Goal: Task Accomplishment & Management: Complete application form

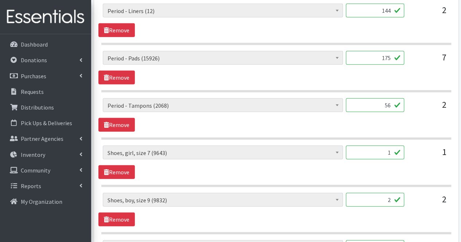
scroll to position [930, 0]
type input "6"
click at [389, 195] on input "2" at bounding box center [375, 200] width 58 height 14
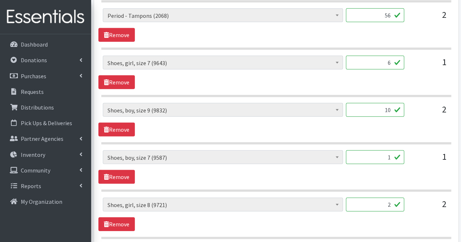
scroll to position [1021, 0]
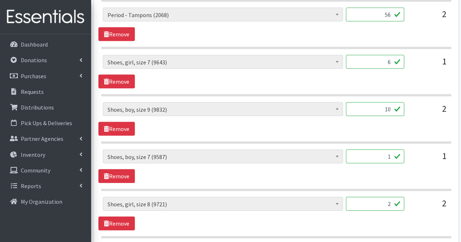
type input "10"
click at [388, 150] on input "1" at bounding box center [375, 157] width 58 height 14
type input "7"
click at [388, 197] on input "2" at bounding box center [375, 204] width 58 height 14
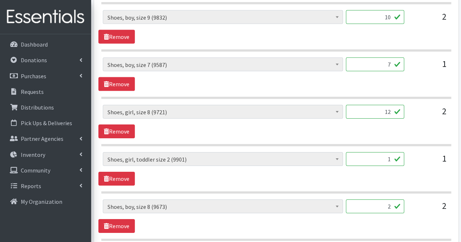
scroll to position [1113, 0]
type input "12"
click at [380, 154] on input "1" at bounding box center [375, 159] width 58 height 14
type input "5"
click at [382, 199] on input "2" at bounding box center [375, 206] width 58 height 14
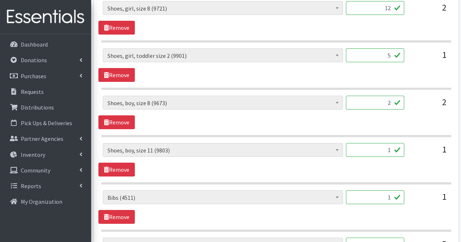
scroll to position [1219, 0]
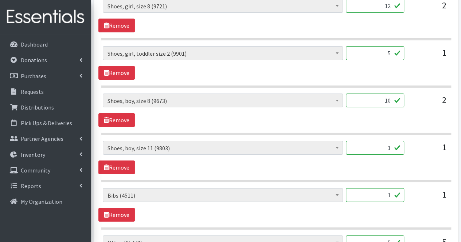
type input "10"
click at [380, 142] on input "1" at bounding box center [375, 148] width 58 height 14
type input "4"
click at [379, 189] on input "1" at bounding box center [375, 195] width 58 height 14
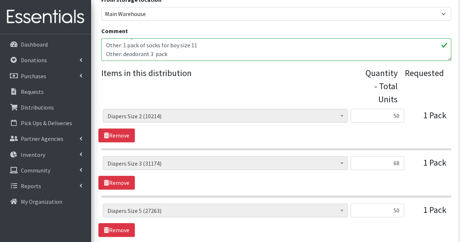
scroll to position [52, 0]
type input "4"
click at [304, 51] on textarea "All of the shoes are for toddlers/young kids. OTHER: 1 pack of Socks for 6-12 m…" at bounding box center [276, 49] width 350 height 23
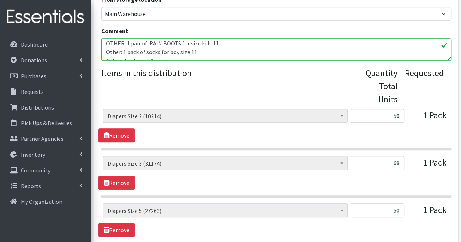
scroll to position [67, 0]
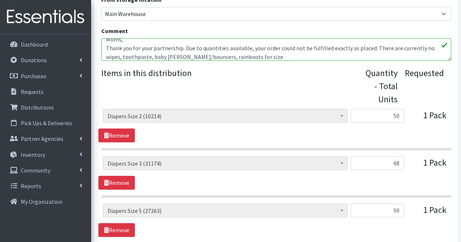
click at [209, 56] on textarea "All of the shoes are for toddlers/young kids. OTHER: 1 pack of Socks for 6-12 m…" at bounding box center [276, 49] width 350 height 23
click at [262, 57] on textarea "All of the shoes are for toddlers/young kids. OTHER: 1 pack of Socks for 6-12 m…" at bounding box center [276, 49] width 350 height 23
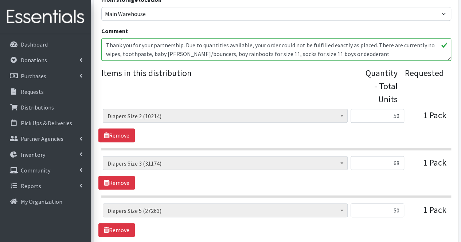
click at [340, 54] on textarea "All of the shoes are for toddlers/young kids. OTHER: 1 pack of Socks for 6-12 m…" at bounding box center [276, 49] width 350 height 23
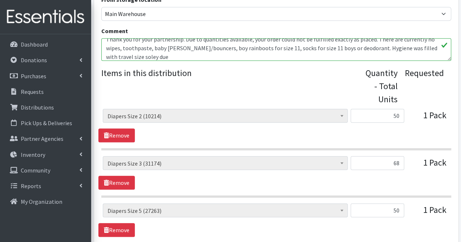
click at [124, 55] on textarea "All of the shoes are for toddlers/young kids. OTHER: 1 pack of Socks for 6-12 m…" at bounding box center [276, 49] width 350 height 23
click at [123, 60] on textarea "All of the shoes are for toddlers/young kids. OTHER: 1 pack of Socks for 6-12 m…" at bounding box center [276, 49] width 350 height 23
click at [156, 58] on textarea "All of the shoes are for toddlers/young kids. OTHER: 1 pack of Socks for 6-12 m…" at bounding box center [276, 49] width 350 height 23
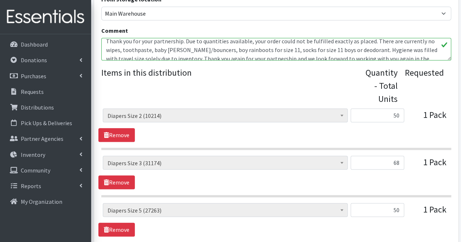
scroll to position [74, 0]
type textarea "All of the shoes are for toddlers/young kids. OTHER: 1 pack of Socks for 6-12 m…"
drag, startPoint x: 156, startPoint y: 58, endPoint x: 126, endPoint y: 87, distance: 41.2
click at [126, 87] on legend "Items in this distribution" at bounding box center [233, 84] width 264 height 36
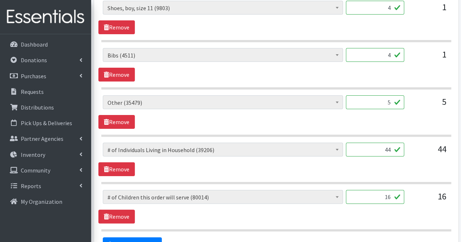
scroll to position [1432, 0]
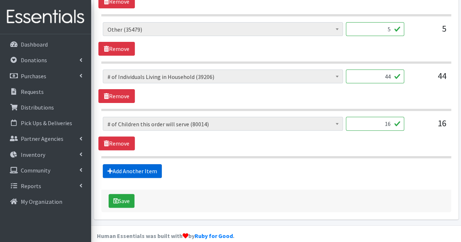
click at [134, 164] on link "Add Another Item" at bounding box center [132, 171] width 59 height 14
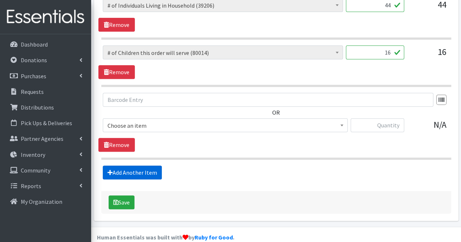
scroll to position [1505, 0]
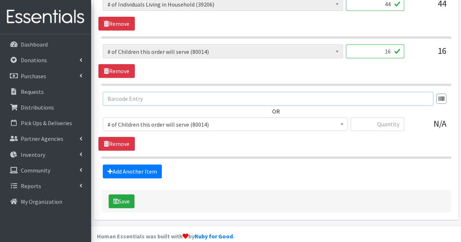
click at [131, 93] on input "text" at bounding box center [268, 99] width 330 height 14
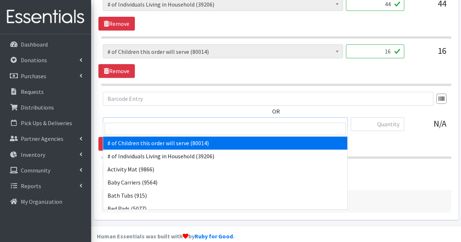
click at [132, 119] on span "# of Children this order will serve (80014)" at bounding box center [224, 124] width 235 height 10
click at [131, 126] on input "search" at bounding box center [225, 129] width 241 height 12
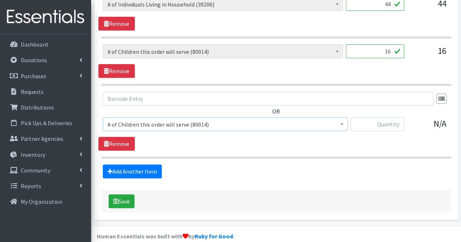
click at [221, 119] on span "# of Children this order will serve (80014)" at bounding box center [224, 124] width 235 height 10
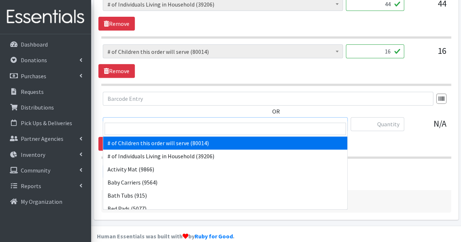
click at [220, 119] on span "# of Children this order will serve (80014)" at bounding box center [224, 124] width 235 height 10
click at [203, 125] on input "search" at bounding box center [225, 129] width 241 height 12
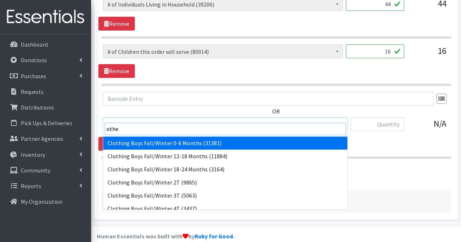
type input "other"
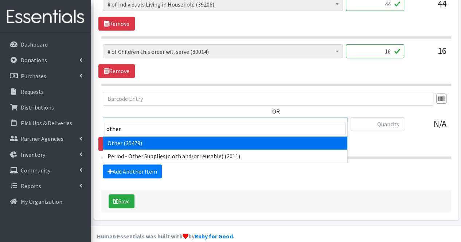
select select "316"
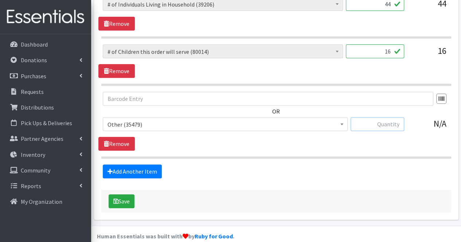
click at [389, 117] on input "text" at bounding box center [377, 124] width 54 height 14
type input "6"
click at [396, 117] on input "7" at bounding box center [377, 124] width 54 height 14
type input "17"
click at [155, 165] on link "Add Another Item" at bounding box center [132, 172] width 59 height 14
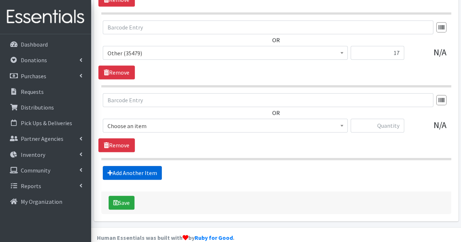
scroll to position [1577, 0]
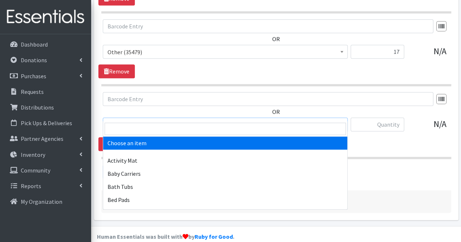
click at [169, 120] on span "Choose an item" at bounding box center [224, 125] width 235 height 10
click at [165, 123] on input "search" at bounding box center [225, 129] width 241 height 12
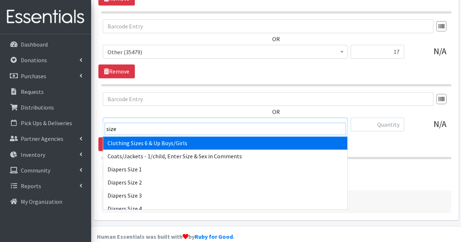
type input "size"
click at [165, 123] on input "search" at bounding box center [225, 129] width 241 height 12
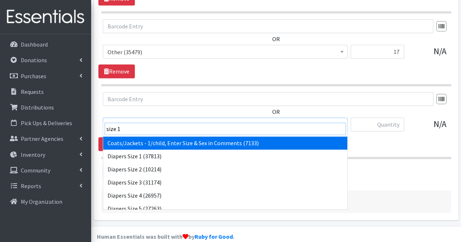
type input "size 12"
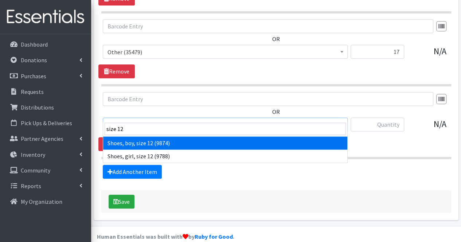
select select "5738"
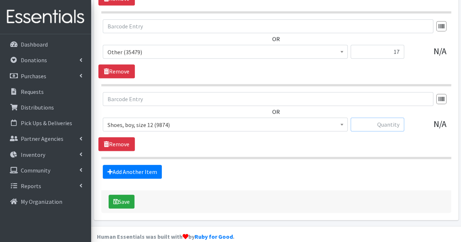
click at [395, 118] on input "text" at bounding box center [377, 125] width 54 height 14
type input "1"
click at [133, 165] on link "Add Another Item" at bounding box center [132, 172] width 59 height 14
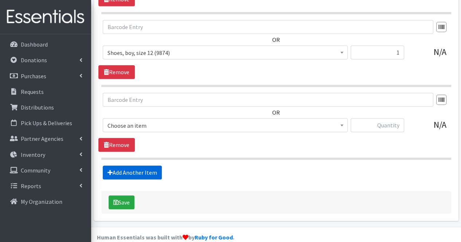
scroll to position [1650, 0]
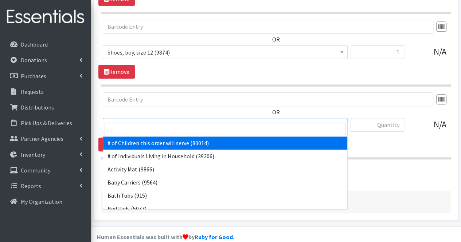
click at [150, 120] on span "# of Children this order will serve (80014)" at bounding box center [224, 125] width 235 height 10
click at [147, 129] on input "search" at bounding box center [225, 129] width 241 height 12
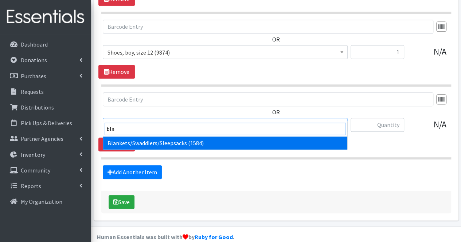
type input "[PERSON_NAME]"
select select "1933"
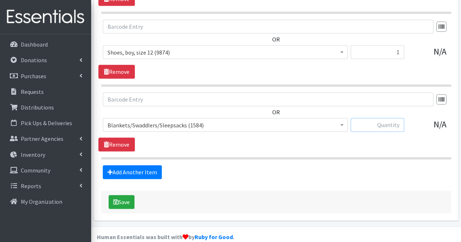
click at [383, 118] on input "text" at bounding box center [377, 125] width 54 height 14
type input "10"
click at [140, 165] on link "Add Another Item" at bounding box center [132, 172] width 59 height 14
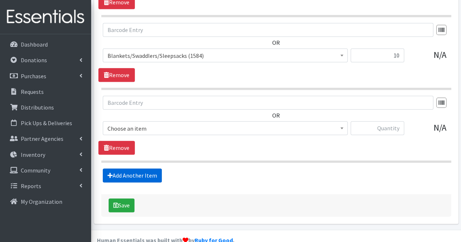
scroll to position [1722, 0]
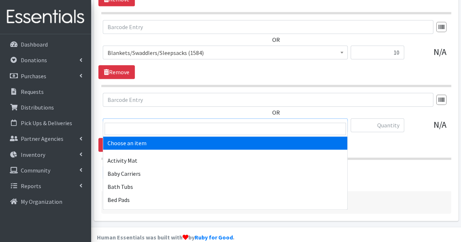
click at [160, 121] on span "Choose an item" at bounding box center [224, 126] width 235 height 10
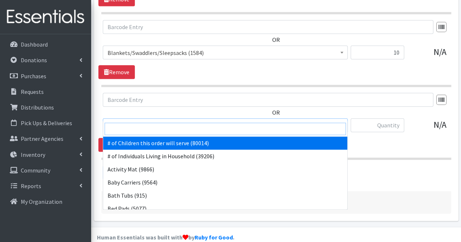
click at [152, 133] on input "search" at bounding box center [225, 129] width 241 height 12
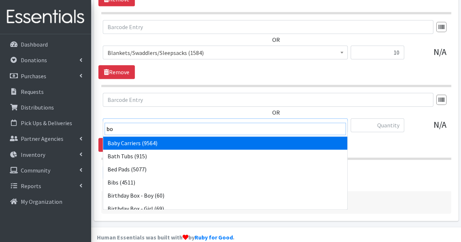
type input "boo"
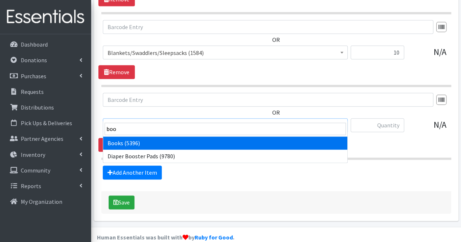
select select "1947"
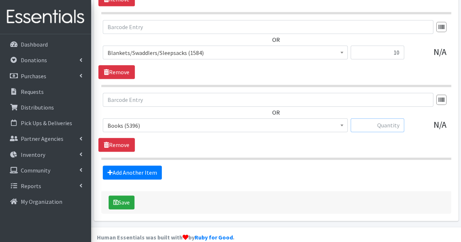
click at [376, 120] on input "text" at bounding box center [377, 125] width 54 height 14
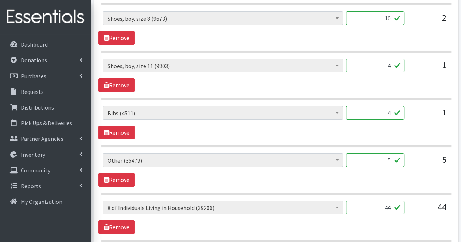
scroll to position [1300, 0]
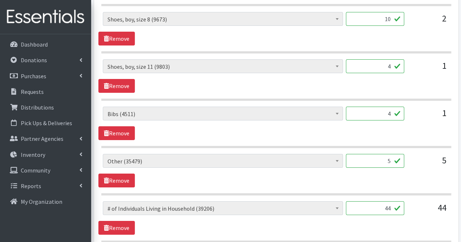
type input "20"
click at [391, 59] on input "4" at bounding box center [375, 66] width 58 height 14
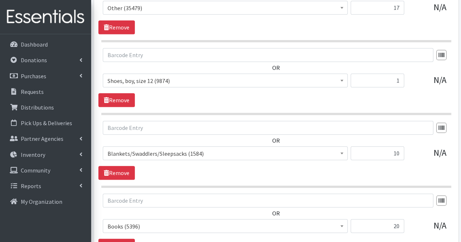
scroll to position [1621, 0]
type input "5"
click at [388, 76] on input "1" at bounding box center [377, 81] width 54 height 14
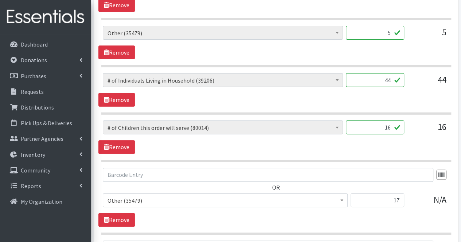
scroll to position [1396, 0]
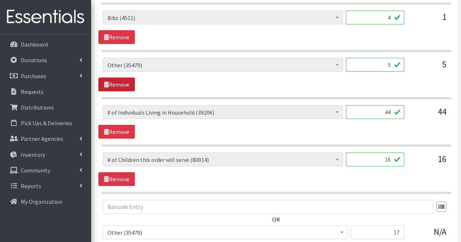
click at [132, 78] on link "Remove" at bounding box center [116, 85] width 36 height 14
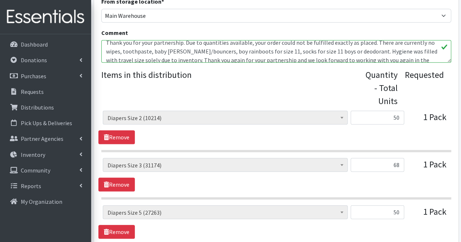
scroll to position [253, 0]
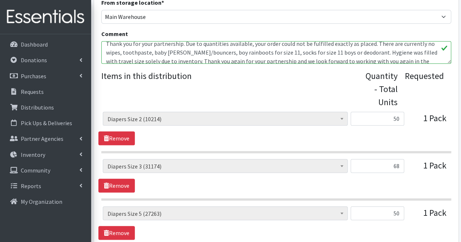
click at [267, 53] on textarea "All of the shoes are for toddlers/young kids. OTHER: 1 pack of Socks for 6-12 m…" at bounding box center [276, 52] width 350 height 23
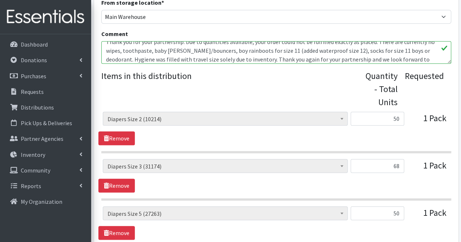
click at [314, 50] on textarea "All of the shoes are for toddlers/young kids. OTHER: 1 pack of Socks for 6-12 m…" at bounding box center [276, 52] width 350 height 23
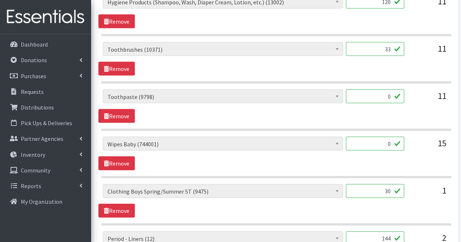
scroll to position [701, 0]
type textarea "All of the shoes are for toddlers/young kids. OTHER: 1 pack of Socks for 6-12 m…"
click at [123, 161] on link "Remove" at bounding box center [116, 164] width 36 height 14
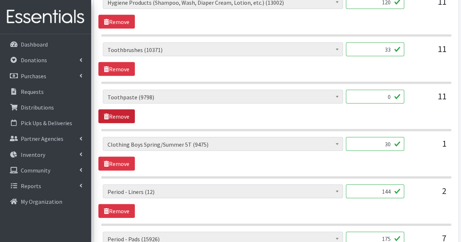
click at [132, 113] on link "Remove" at bounding box center [116, 117] width 36 height 14
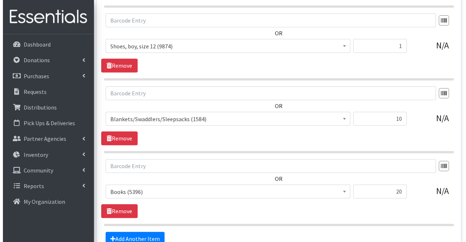
scroll to position [1581, 0]
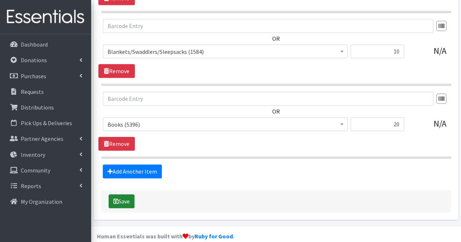
click at [120, 194] on button "Save" at bounding box center [122, 201] width 26 height 14
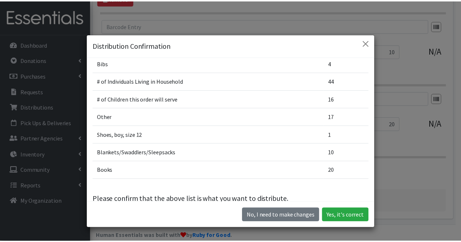
scroll to position [411, 0]
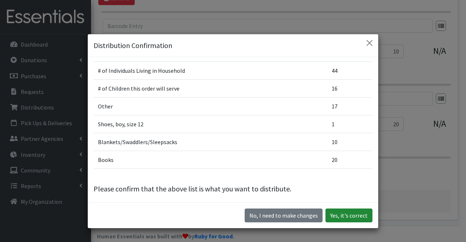
click at [350, 217] on button "Yes, it's correct" at bounding box center [349, 216] width 47 height 14
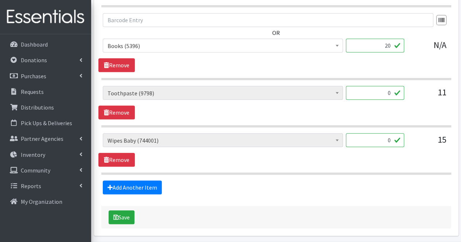
scroll to position [1667, 0]
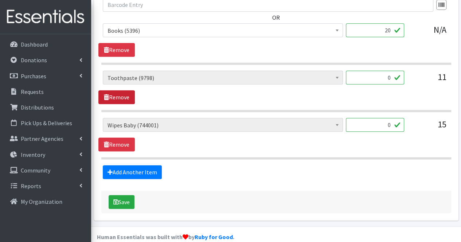
click at [123, 90] on link "Remove" at bounding box center [116, 97] width 36 height 14
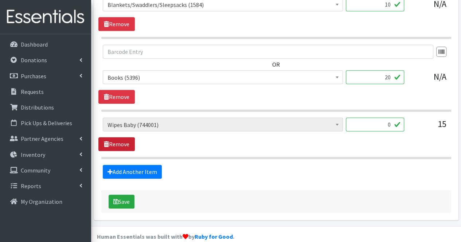
click at [113, 137] on link "Remove" at bounding box center [116, 144] width 36 height 14
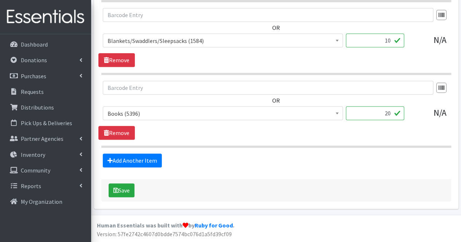
scroll to position [1573, 0]
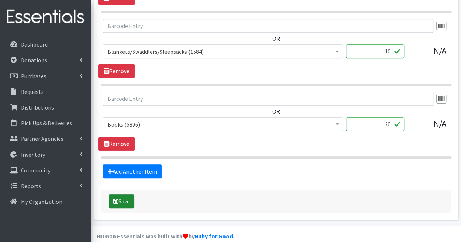
click at [125, 196] on button "Save" at bounding box center [122, 201] width 26 height 14
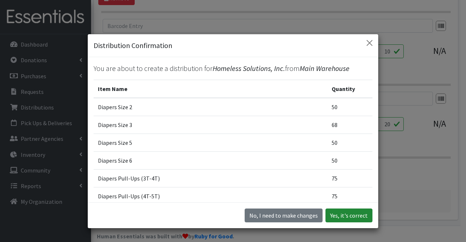
click at [343, 211] on button "Yes, it's correct" at bounding box center [349, 216] width 47 height 14
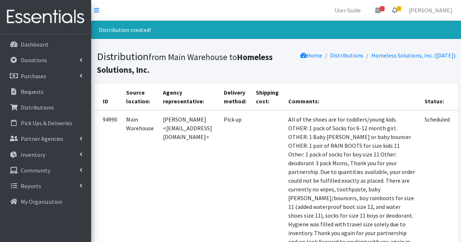
click at [397, 9] on icon at bounding box center [394, 10] width 5 height 6
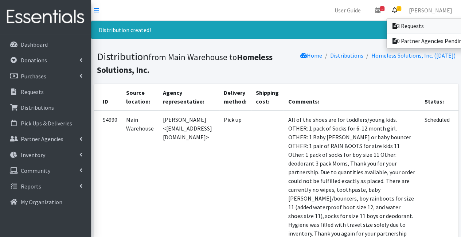
click at [397, 24] on icon at bounding box center [394, 26] width 4 height 6
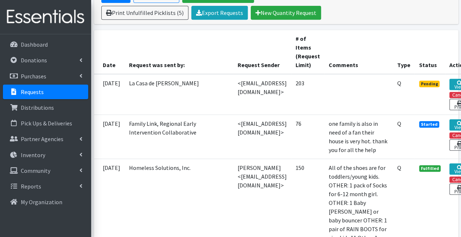
scroll to position [157, 62]
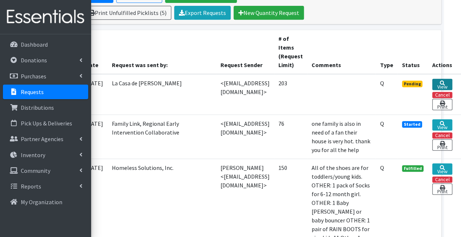
click at [447, 85] on link "View" at bounding box center [442, 84] width 20 height 11
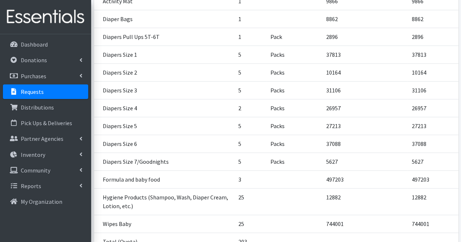
scroll to position [264, 0]
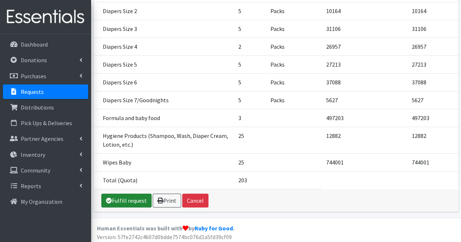
click at [130, 201] on link "Fulfill request" at bounding box center [126, 201] width 50 height 14
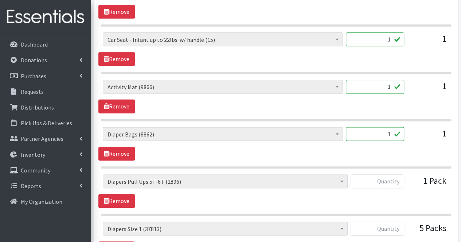
scroll to position [428, 0]
click at [386, 135] on input "1" at bounding box center [375, 134] width 58 height 14
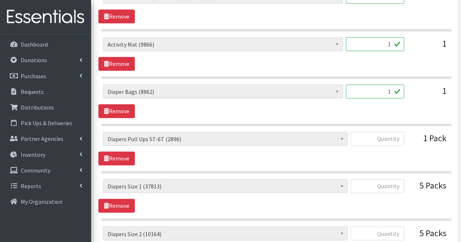
scroll to position [478, 0]
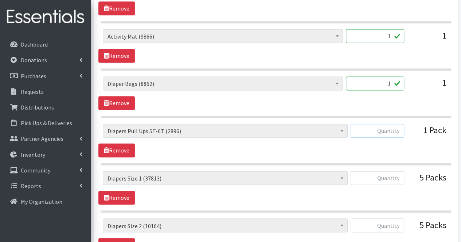
click at [386, 135] on input "text" at bounding box center [377, 131] width 54 height 14
type input "0"
click at [387, 175] on input "text" at bounding box center [377, 178] width 54 height 14
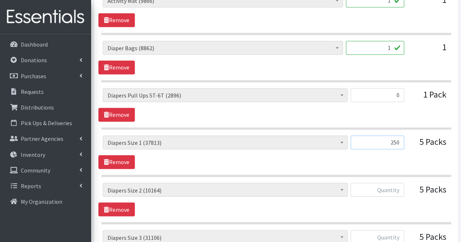
scroll to position [514, 0]
type input "250"
click at [386, 188] on input "text" at bounding box center [377, 189] width 54 height 14
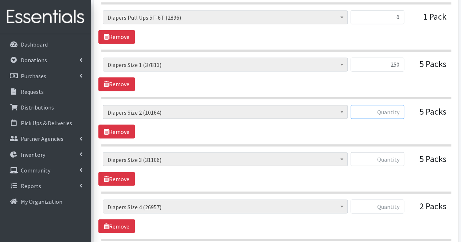
scroll to position [592, 0]
type input "292"
click at [381, 160] on input "text" at bounding box center [377, 159] width 54 height 14
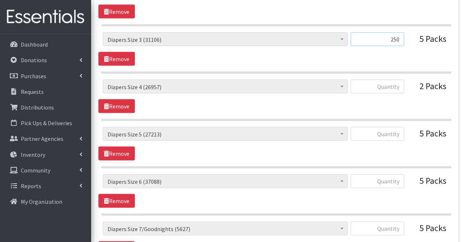
scroll to position [712, 0]
type input "250"
click at [394, 85] on input "text" at bounding box center [377, 86] width 54 height 14
type input "100"
click at [392, 127] on input "text" at bounding box center [377, 134] width 54 height 14
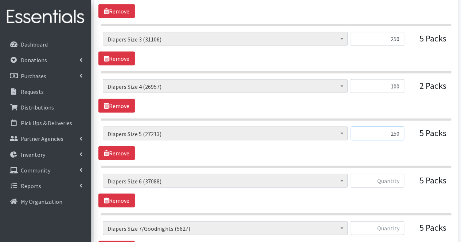
type input "250"
click at [388, 176] on input "text" at bounding box center [377, 181] width 54 height 14
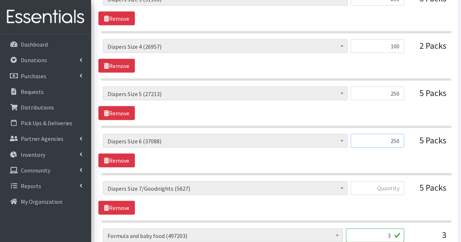
scroll to position [752, 0]
type input "250"
click at [384, 186] on input "text" at bounding box center [377, 188] width 54 height 14
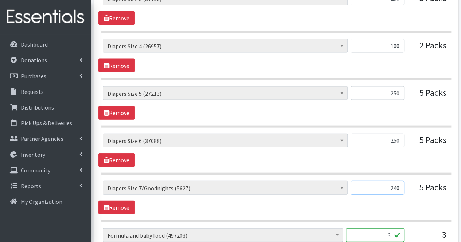
type input "240"
click at [381, 231] on input "3" at bounding box center [375, 235] width 58 height 14
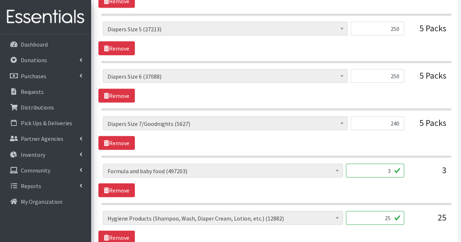
scroll to position [817, 0]
drag, startPoint x: 381, startPoint y: 231, endPoint x: 392, endPoint y: 212, distance: 21.7
click at [392, 212] on input "25" at bounding box center [375, 218] width 58 height 14
type input "2"
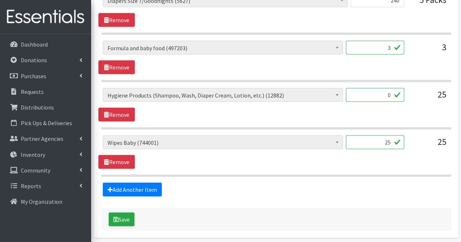
scroll to position [936, 0]
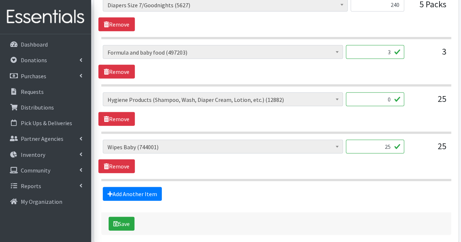
type input "0"
click at [389, 142] on input "25" at bounding box center [375, 147] width 58 height 14
type input "2"
type input "0"
click at [147, 191] on link "Add Another Item" at bounding box center [132, 194] width 59 height 14
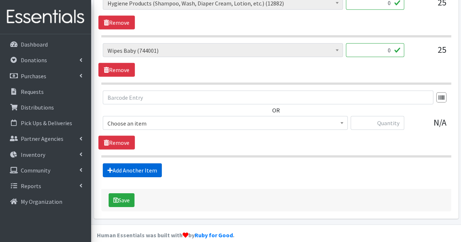
scroll to position [1035, 0]
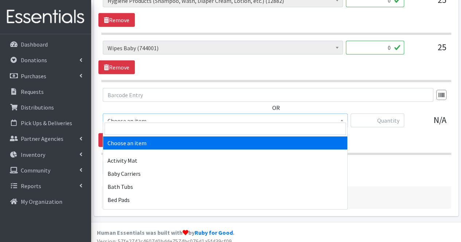
click at [162, 116] on span "Choose an item" at bounding box center [224, 121] width 235 height 10
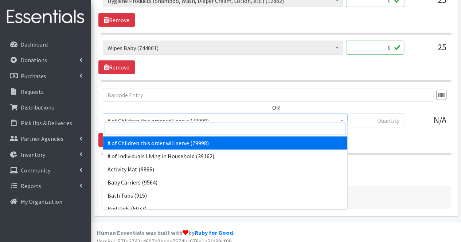
click at [165, 128] on input "search" at bounding box center [225, 129] width 241 height 12
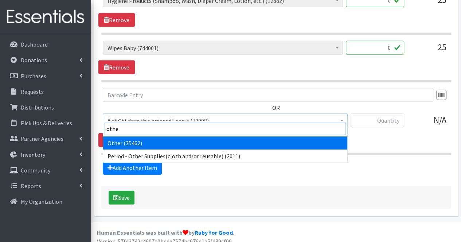
type input "other"
select select "316"
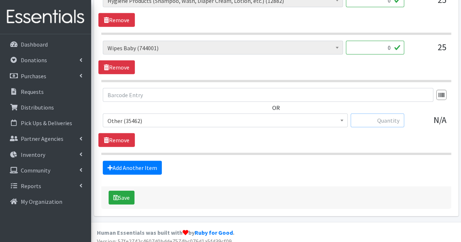
click at [370, 117] on input "text" at bounding box center [377, 121] width 54 height 14
type input "5"
click at [135, 162] on link "Add Another Item" at bounding box center [132, 168] width 59 height 14
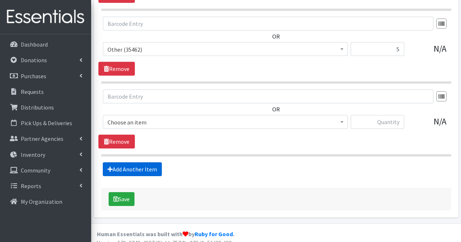
scroll to position [1107, 0]
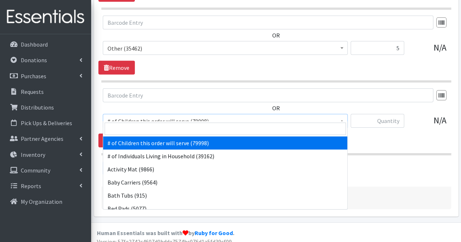
click at [145, 116] on span "# of Children this order will serve (79998)" at bounding box center [224, 121] width 235 height 10
click at [145, 127] on input "search" at bounding box center [225, 129] width 241 height 12
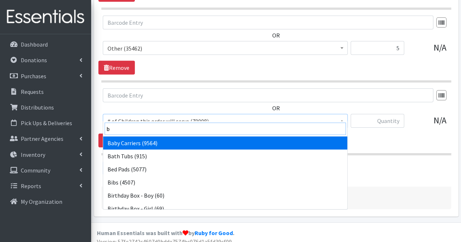
type input "bl"
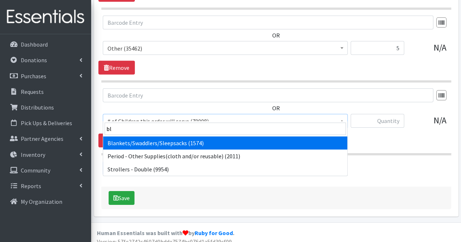
select select "1933"
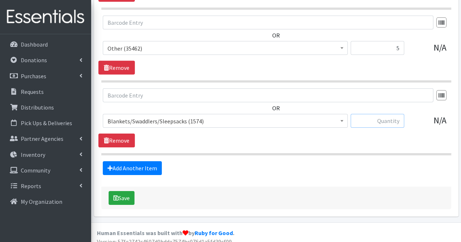
click at [393, 114] on input "text" at bounding box center [377, 121] width 54 height 14
type input "5"
click at [149, 161] on link "Add Another Item" at bounding box center [132, 168] width 59 height 14
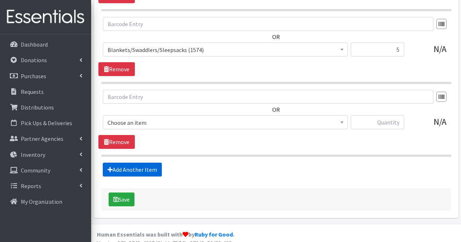
scroll to position [1180, 0]
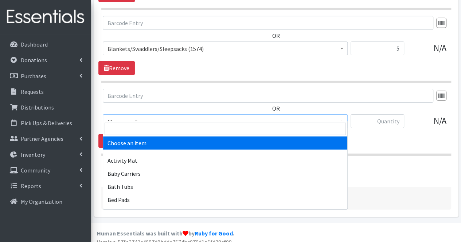
click at [138, 117] on span "Choose an item" at bounding box center [224, 122] width 235 height 10
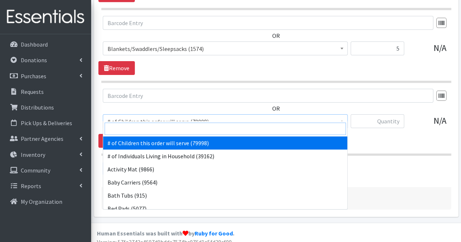
click at [134, 127] on input "search" at bounding box center [225, 129] width 241 height 12
click at [133, 129] on input "search" at bounding box center [225, 129] width 241 height 12
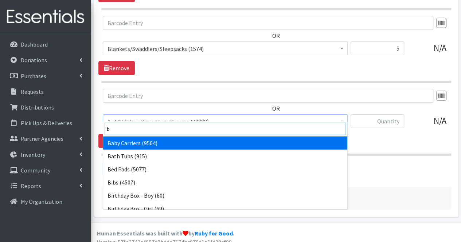
type input "bi"
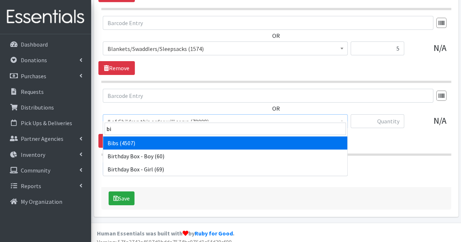
select select "293"
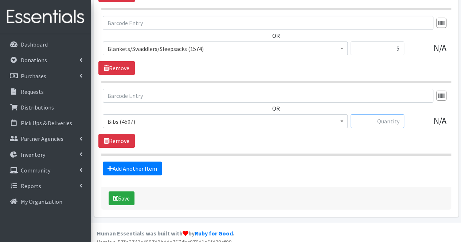
click at [382, 114] on input "text" at bounding box center [377, 121] width 54 height 14
type input "5"
click at [145, 164] on link "Add Another Item" at bounding box center [132, 169] width 59 height 14
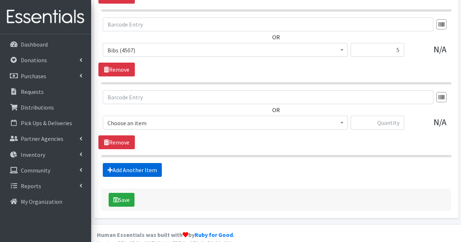
scroll to position [1252, 0]
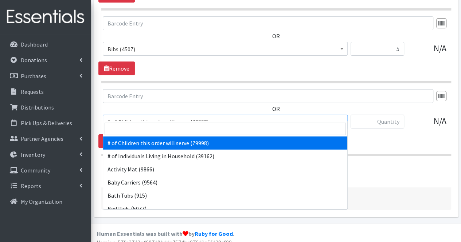
click at [189, 117] on span "# of Children this order will serve (79998)" at bounding box center [224, 122] width 235 height 10
drag, startPoint x: 186, startPoint y: 121, endPoint x: 181, endPoint y: 133, distance: 12.9
click at [181, 133] on span at bounding box center [225, 128] width 244 height 15
click at [181, 133] on input "search" at bounding box center [225, 129] width 241 height 12
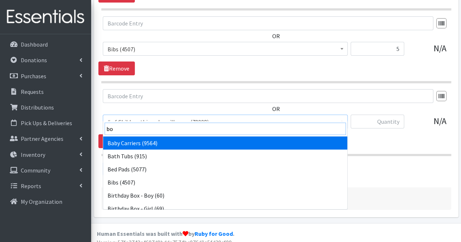
type input "boo"
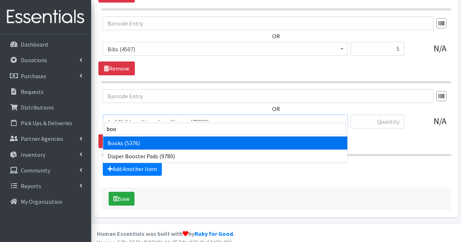
select select "1947"
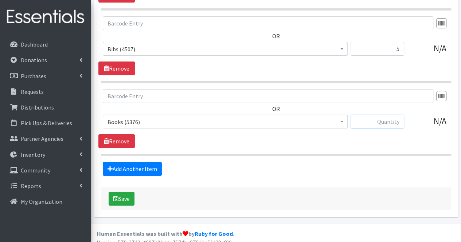
click at [401, 115] on input "text" at bounding box center [377, 122] width 54 height 14
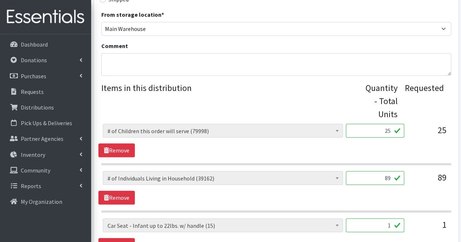
scroll to position [241, 0]
type input "15"
click at [248, 54] on textarea "Comment" at bounding box center [276, 65] width 350 height 23
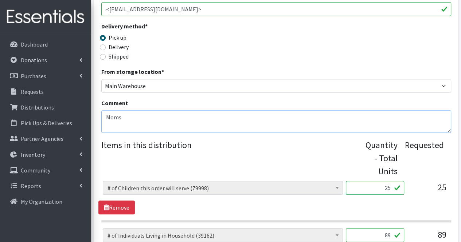
scroll to position [171, 0]
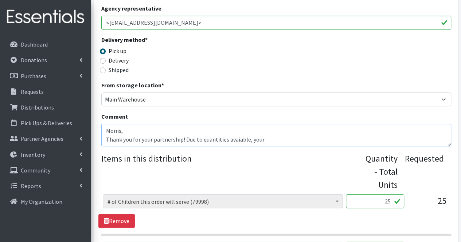
click at [238, 137] on textarea "Moms, Thank you for your partnership! Due to quantities avaiable, your" at bounding box center [276, 135] width 350 height 23
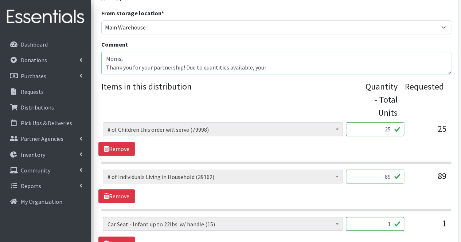
scroll to position [243, 0]
click at [284, 64] on textarea "Moms, Thank you for your partnership! Due to quantities available, your" at bounding box center [276, 63] width 350 height 23
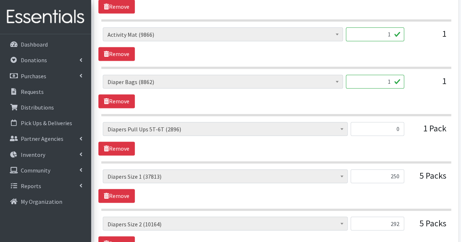
scroll to position [480, 0]
type textarea "Moms, Thank you for your partnership! Due to quantities available, your order c…"
click at [117, 148] on link "Remove" at bounding box center [116, 149] width 36 height 14
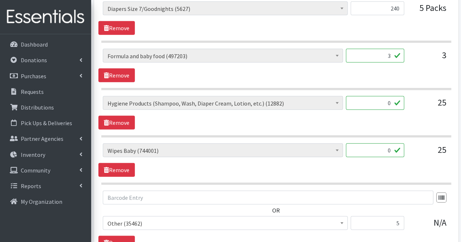
scroll to position [886, 0]
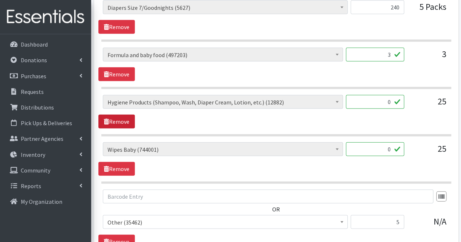
click at [116, 122] on link "Remove" at bounding box center [116, 122] width 36 height 14
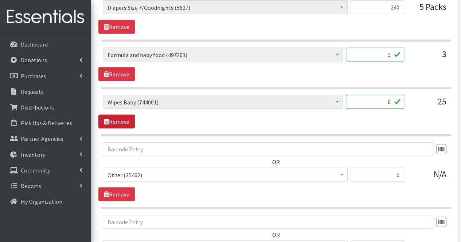
click at [116, 122] on link "Remove" at bounding box center [116, 122] width 36 height 14
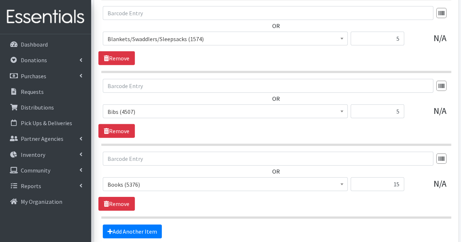
scroll to position [1111, 0]
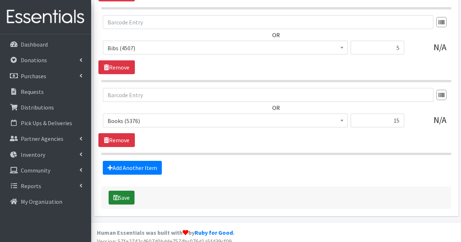
click at [127, 195] on button "Save" at bounding box center [122, 198] width 26 height 14
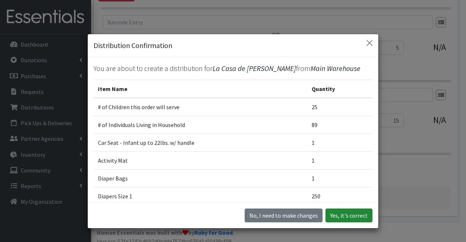
click at [347, 216] on button "Yes, it's correct" at bounding box center [349, 216] width 47 height 14
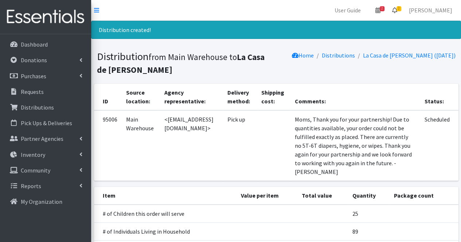
click at [403, 9] on link "2" at bounding box center [394, 10] width 17 height 15
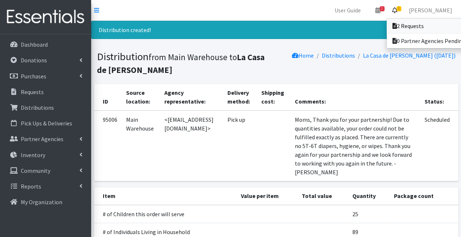
click at [412, 24] on link "2 Requests" at bounding box center [436, 26] width 101 height 15
